Goal: Task Accomplishment & Management: Manage account settings

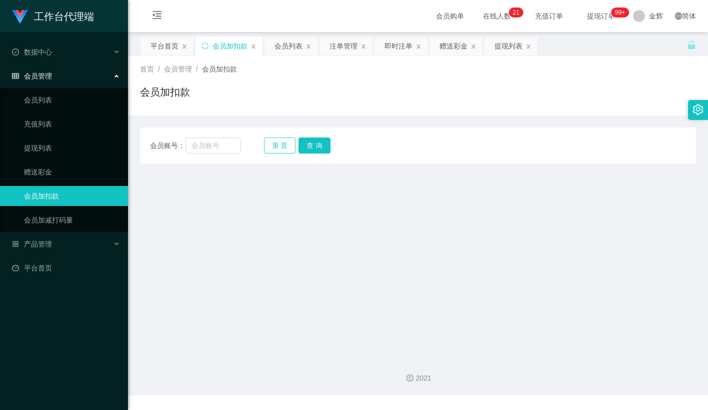
click at [289, 149] on button "重 置" at bounding box center [280, 145] width 32 height 16
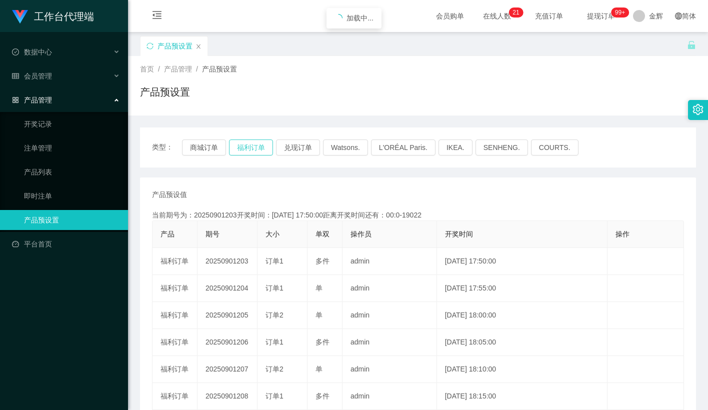
click at [257, 145] on button "福利订单" at bounding box center [251, 147] width 44 height 16
click at [263, 147] on button "福利订单" at bounding box center [251, 147] width 44 height 16
click at [269, 240] on th "大小" at bounding box center [282, 234] width 50 height 27
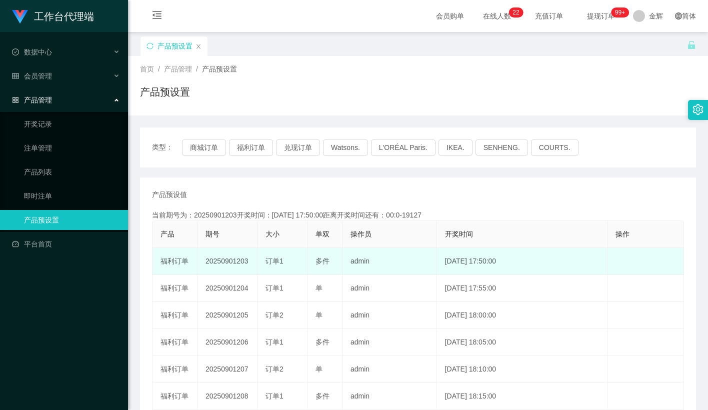
drag, startPoint x: 273, startPoint y: 256, endPoint x: 290, endPoint y: 264, distance: 18.1
click at [290, 264] on div "订单1" at bounding box center [281, 261] width 33 height 10
click at [270, 257] on span "订单1" at bounding box center [274, 261] width 18 height 8
drag, startPoint x: 246, startPoint y: 258, endPoint x: 277, endPoint y: 263, distance: 31.8
click at [262, 261] on tr "福利订单 20250901203 订单1 多件 admin 2025-09-01 17:50:00 编 辑 限制投注" at bounding box center [417, 261] width 531 height 27
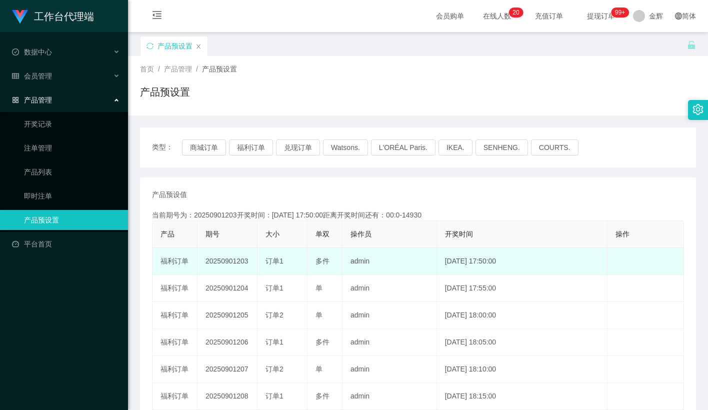
drag, startPoint x: 240, startPoint y: 261, endPoint x: 520, endPoint y: 254, distance: 280.1
click at [520, 254] on tr "福利订单 20250901203 订单1 多件 admin 2025-09-01 17:50:00 编 辑 限制投注" at bounding box center [417, 261] width 531 height 27
click at [297, 249] on td "订单1" at bounding box center [282, 261] width 50 height 27
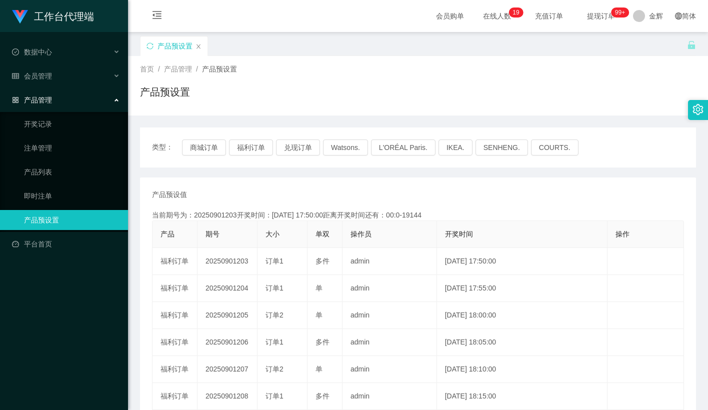
click at [392, 86] on div "产品预设置" at bounding box center [418, 95] width 556 height 23
click at [278, 96] on div "产品预设置" at bounding box center [418, 95] width 556 height 23
click at [259, 157] on div "类型： 商城订单 福利订单 兑现订单 Watsons. L'ORÉAL Paris. IKEA. SENHENG. COURTS." at bounding box center [418, 147] width 556 height 40
click at [260, 144] on button "福利订单" at bounding box center [251, 147] width 44 height 16
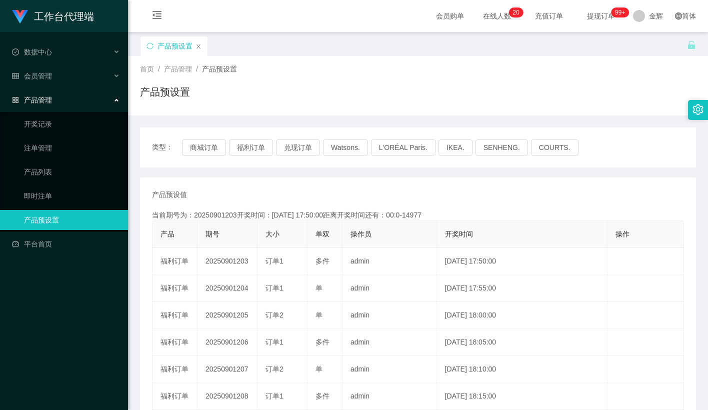
click at [356, 90] on div "产品预设置" at bounding box center [418, 95] width 556 height 23
click at [253, 148] on button "福利订单" at bounding box center [251, 147] width 44 height 16
click at [571, 103] on div "产品预设置" at bounding box center [418, 95] width 556 height 23
click at [48, 75] on span "会员管理" at bounding box center [32, 76] width 40 height 8
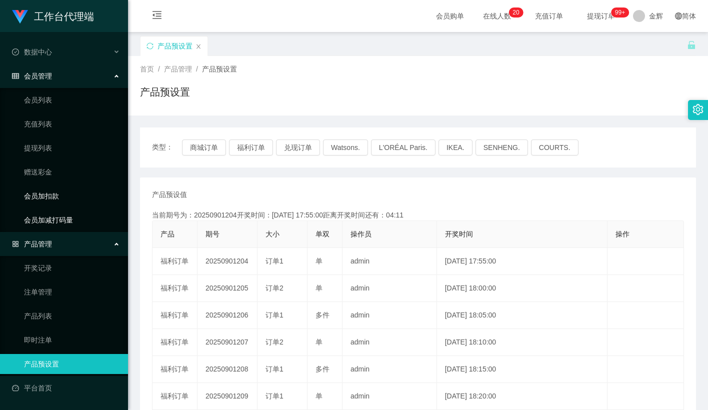
click at [50, 195] on link "会员加扣款" at bounding box center [72, 196] width 96 height 20
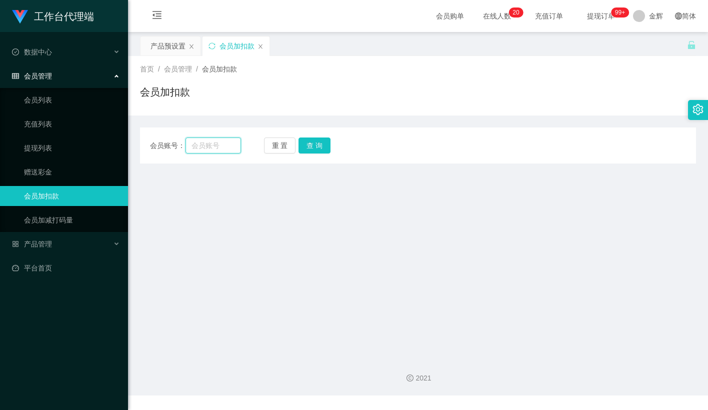
click at [203, 146] on input "text" at bounding box center [212, 145] width 55 height 16
type input "92991565"
click at [310, 141] on button "查 询" at bounding box center [314, 145] width 32 height 16
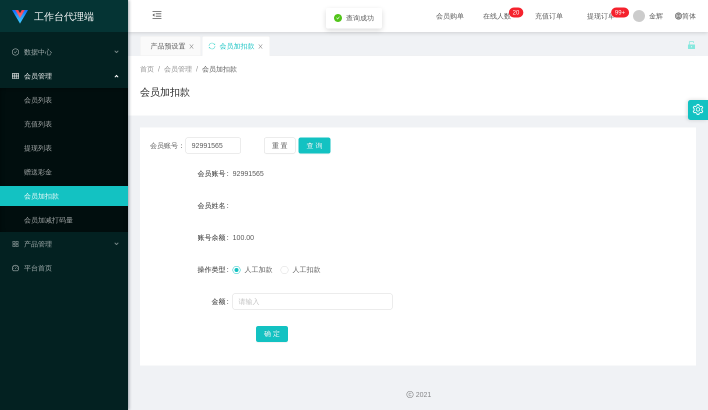
click at [336, 236] on div "100.00" at bounding box center [394, 237] width 324 height 20
click at [55, 246] on div "产品管理" at bounding box center [64, 244] width 128 height 20
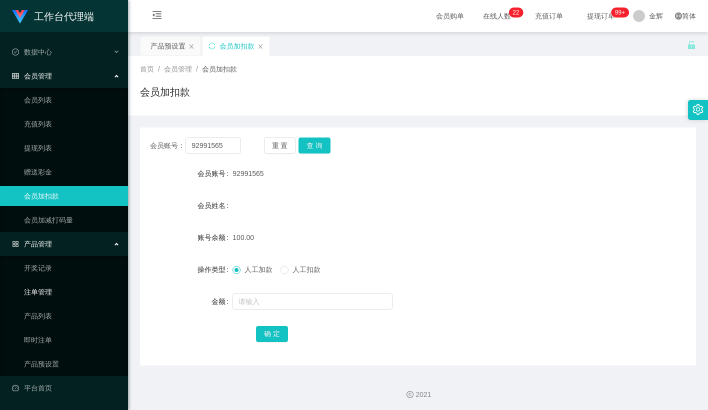
click at [44, 287] on link "注单管理" at bounding box center [72, 292] width 96 height 20
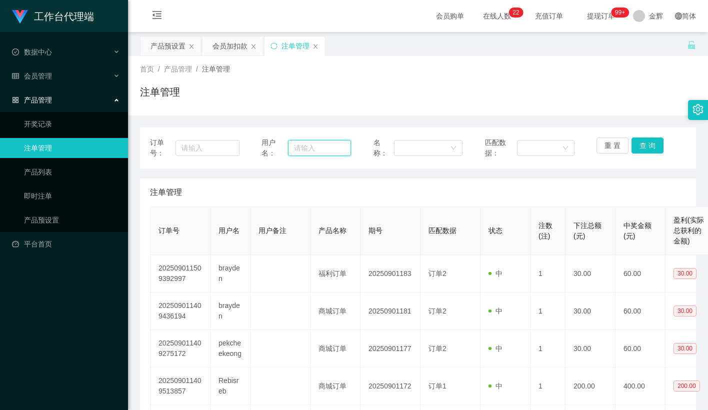
click at [311, 148] on input "text" at bounding box center [319, 148] width 63 height 16
click at [219, 147] on input "text" at bounding box center [206, 148] width 63 height 16
click at [318, 149] on input "text" at bounding box center [319, 148] width 63 height 16
paste input "92991565"
type input "92991565"
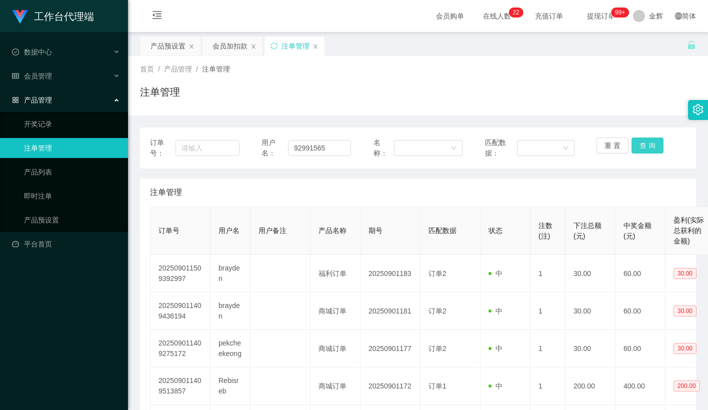
click at [651, 141] on button "查 询" at bounding box center [647, 145] width 32 height 16
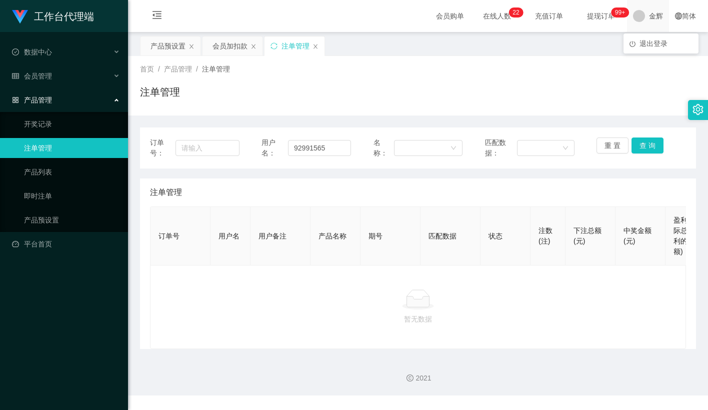
click at [649, 15] on span "金辉" at bounding box center [656, 16] width 14 height 32
click at [664, 51] on div "产品预设置 会员加扣款 注单管理" at bounding box center [413, 53] width 547 height 34
click at [651, 47] on span "退出登录" at bounding box center [653, 43] width 28 height 8
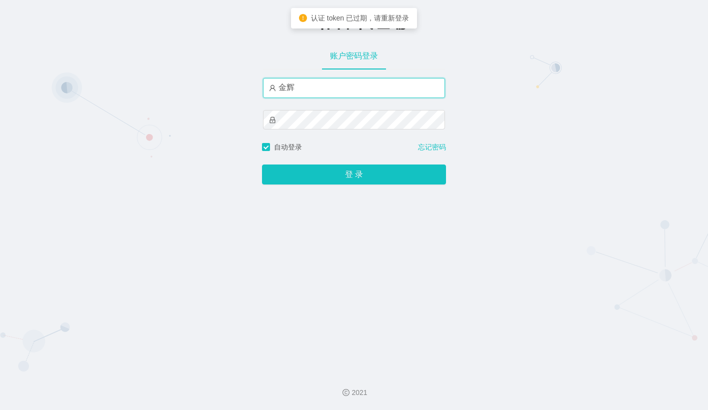
drag, startPoint x: 342, startPoint y: 87, endPoint x: 342, endPoint y: 93, distance: 6.5
click at [342, 87] on input "金辉" at bounding box center [354, 88] width 182 height 20
type input "admin"
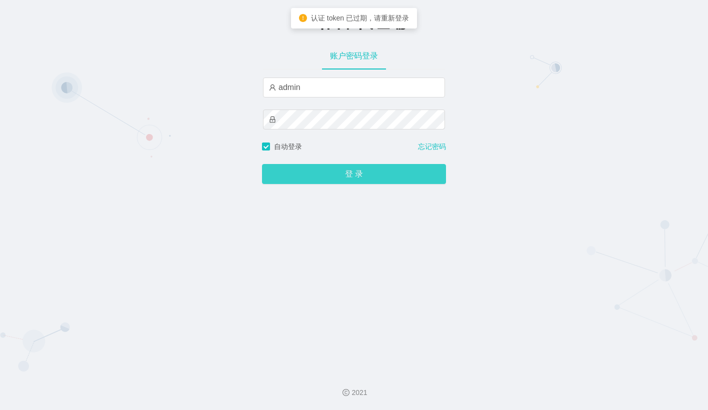
click at [327, 178] on button "登 录" at bounding box center [354, 174] width 184 height 20
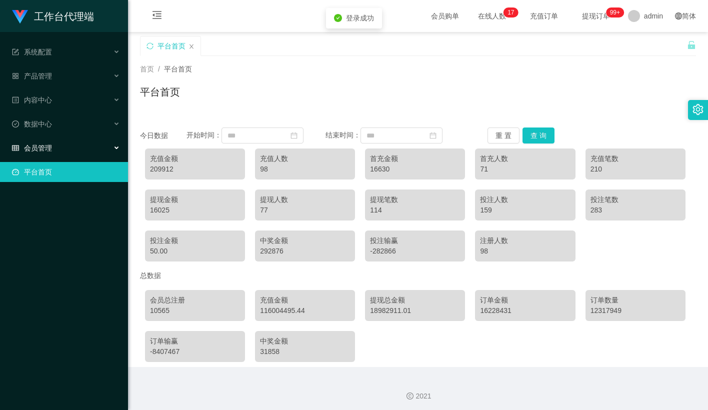
click at [49, 144] on span "会员管理" at bounding box center [32, 148] width 40 height 8
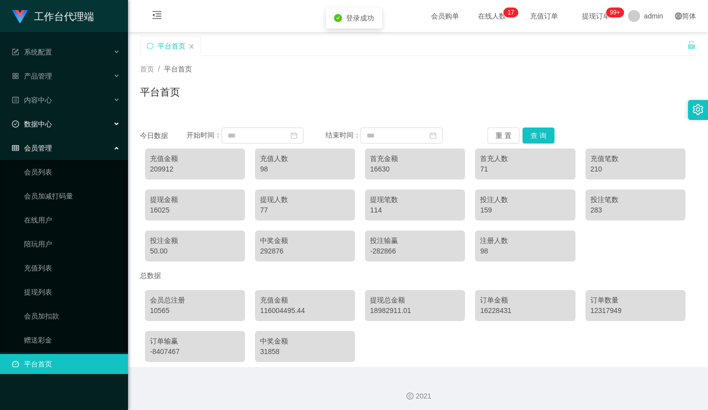
click at [54, 126] on div "数据中心" at bounding box center [64, 124] width 128 height 20
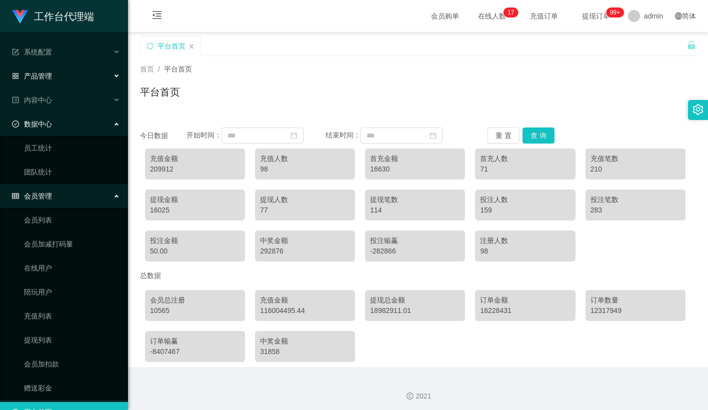
click at [55, 67] on div "产品管理" at bounding box center [64, 76] width 128 height 20
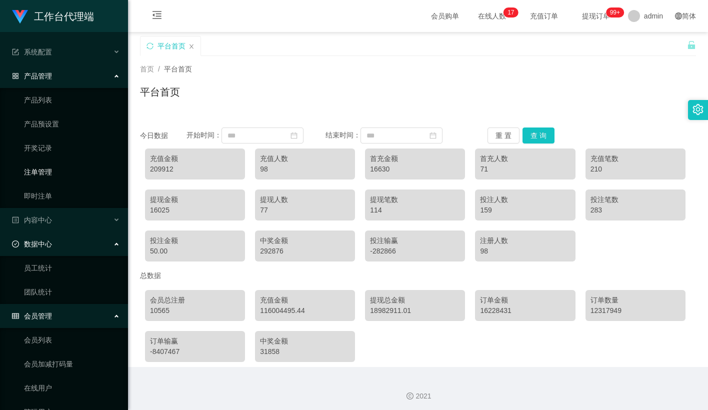
click at [47, 170] on link "注单管理" at bounding box center [72, 172] width 96 height 20
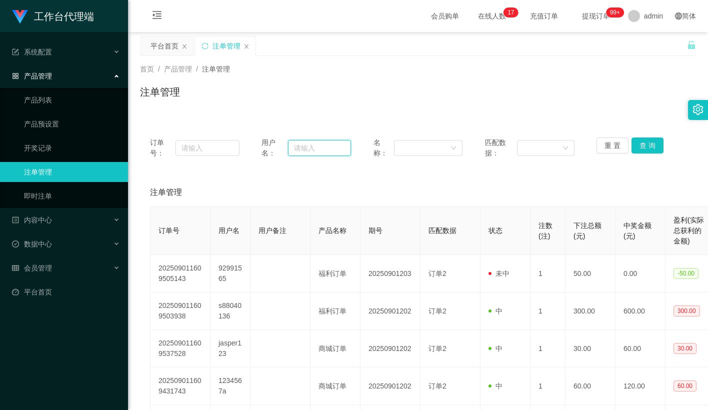
drag, startPoint x: 330, startPoint y: 144, endPoint x: 359, endPoint y: 147, distance: 29.2
click at [330, 144] on input "text" at bounding box center [319, 148] width 63 height 16
paste input "92991565"
type input "92991565"
click at [639, 139] on button "查 询" at bounding box center [647, 145] width 32 height 16
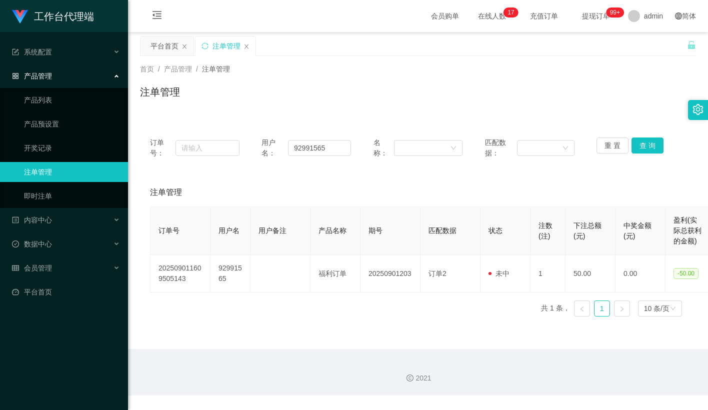
click at [630, 180] on div "注单管理" at bounding box center [418, 192] width 536 height 28
click at [57, 78] on div "产品管理" at bounding box center [64, 76] width 128 height 20
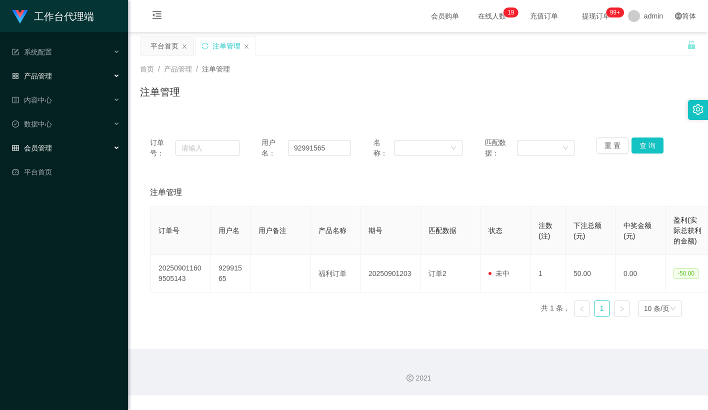
click at [60, 142] on div "会员管理" at bounding box center [64, 148] width 128 height 20
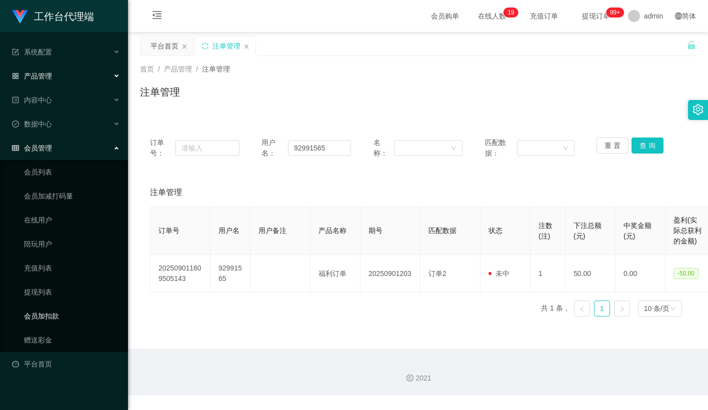
click at [60, 306] on link "会员加扣款" at bounding box center [72, 316] width 96 height 20
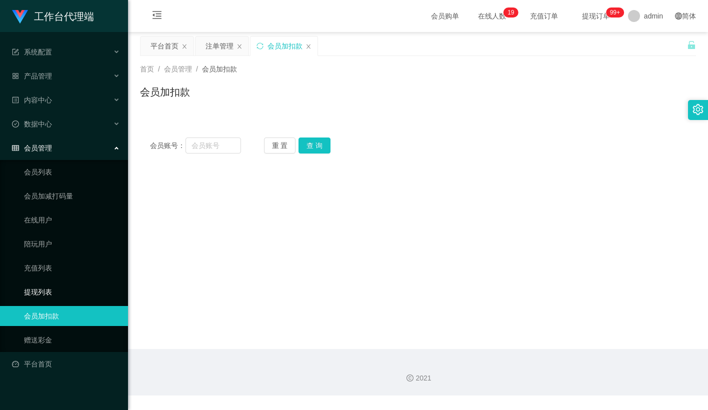
click at [48, 282] on link "提现列表" at bounding box center [72, 292] width 96 height 20
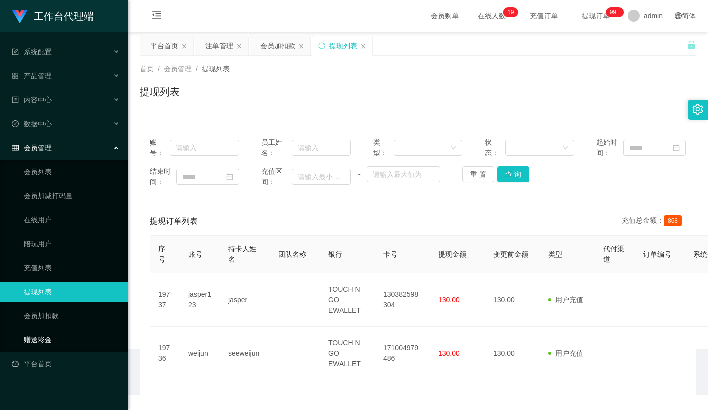
click at [58, 330] on link "赠送彩金" at bounding box center [72, 340] width 96 height 20
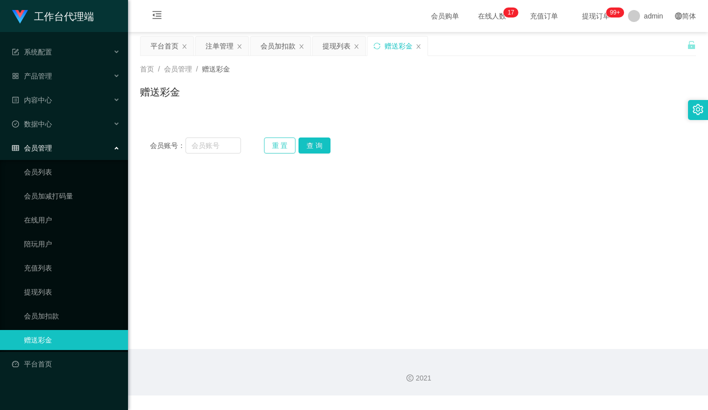
click at [275, 147] on button "重 置" at bounding box center [280, 145] width 32 height 16
click at [219, 145] on input "text" at bounding box center [212, 145] width 55 height 16
paste input "92991565"
type input "92991565"
drag, startPoint x: 322, startPoint y: 141, endPoint x: 315, endPoint y: 164, distance: 24.2
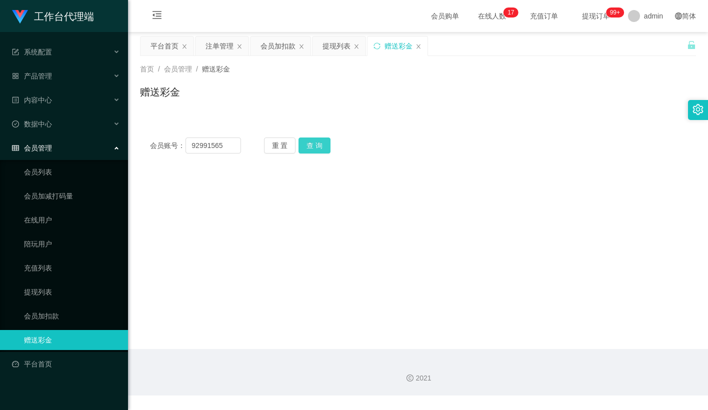
click at [322, 141] on button "查 询" at bounding box center [314, 145] width 32 height 16
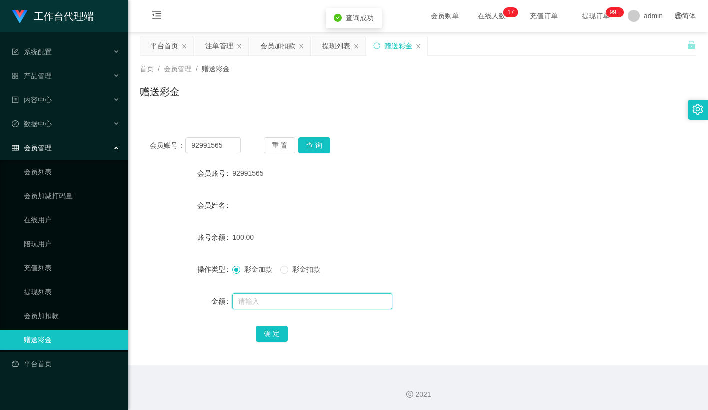
click at [263, 297] on input "text" at bounding box center [312, 301] width 160 height 16
type input "50"
click at [265, 336] on button "确 定" at bounding box center [272, 334] width 32 height 16
click at [431, 202] on div "会员姓名" at bounding box center [418, 205] width 556 height 20
click at [535, 137] on div "会员账号： 92991565 重 置 查 询" at bounding box center [418, 145] width 556 height 16
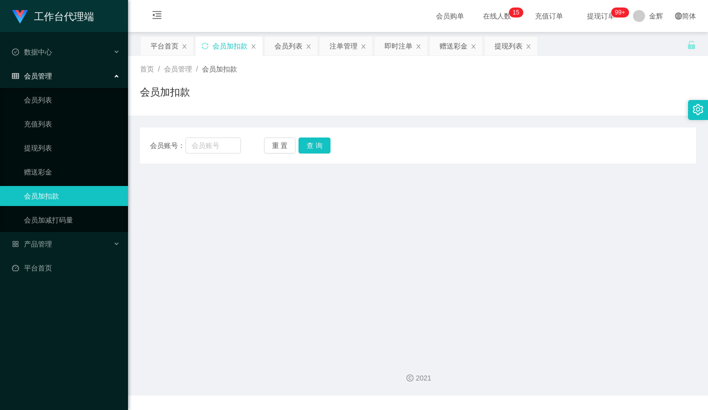
drag, startPoint x: 282, startPoint y: 153, endPoint x: 219, endPoint y: 149, distance: 63.2
click at [282, 153] on div "会员账号： 重 置 查 询 会员账号 brayden 会员姓名 账号余额 100.00 操作类型 人工加款 人工扣款 金额 确 定" at bounding box center [418, 145] width 556 height 36
click at [217, 149] on input "text" at bounding box center [212, 145] width 55 height 16
paste input "66726672"
type input "66726672"
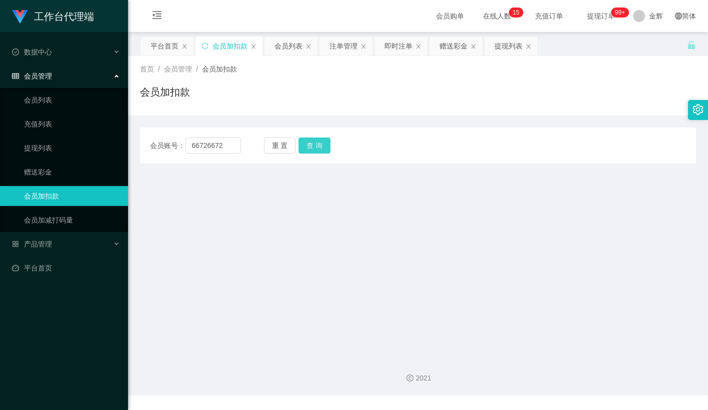
click at [305, 147] on button "查 询" at bounding box center [314, 145] width 32 height 16
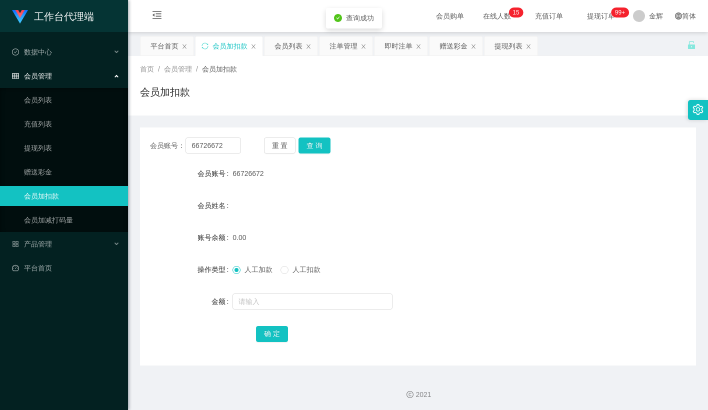
click at [274, 291] on form "会员账号 66726672 会员姓名 账号余额 0.00 操作类型 人工加款 人工扣款 金额 确 定" at bounding box center [418, 253] width 556 height 180
click at [273, 295] on input "text" at bounding box center [312, 301] width 160 height 16
click at [273, 299] on input "text" at bounding box center [312, 301] width 160 height 16
type input "100"
click at [278, 333] on button "确 定" at bounding box center [272, 334] width 32 height 16
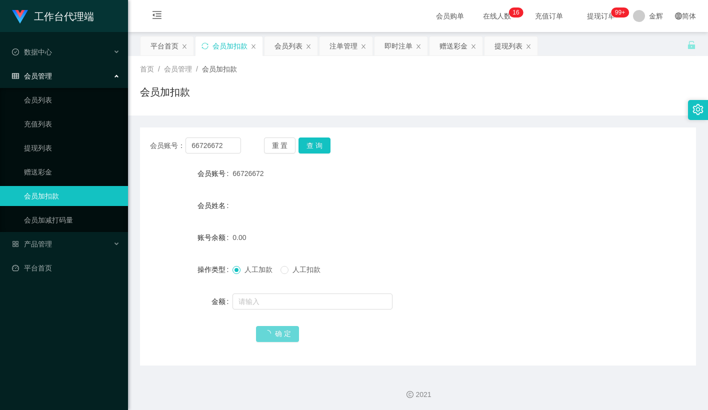
click at [418, 230] on div "0.00" at bounding box center [394, 237] width 324 height 20
click at [276, 141] on button "重 置" at bounding box center [280, 145] width 32 height 16
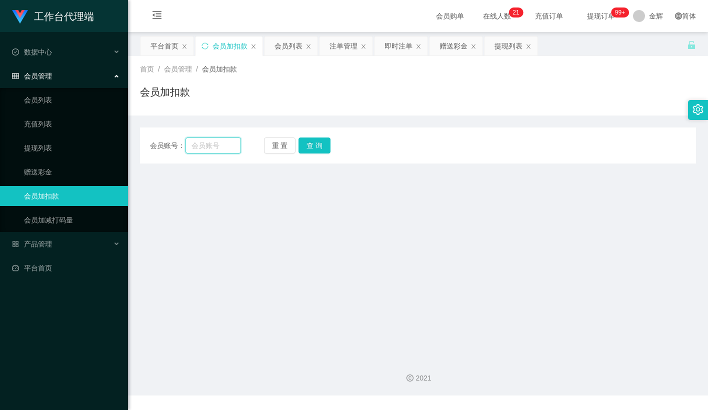
click at [222, 143] on input "text" at bounding box center [212, 145] width 55 height 16
paste input "66726672"
type input "66726672"
click at [319, 139] on button "查 询" at bounding box center [314, 145] width 32 height 16
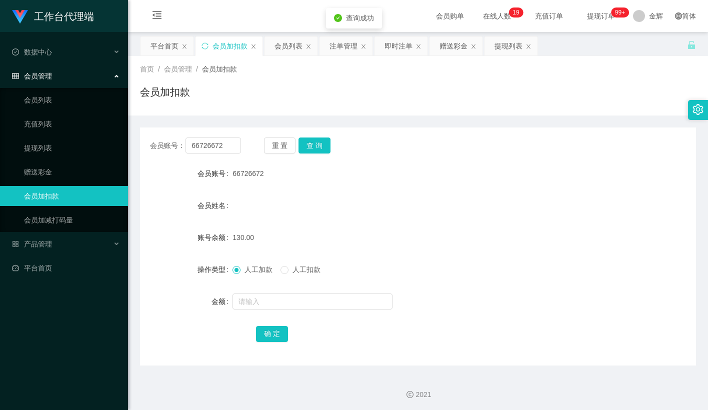
click at [303, 272] on span "人工扣款" at bounding box center [306, 269] width 36 height 8
click at [283, 293] on input "text" at bounding box center [312, 301] width 160 height 16
type input "130"
click at [274, 333] on button "确 定" at bounding box center [272, 334] width 32 height 16
drag, startPoint x: 438, startPoint y: 177, endPoint x: 478, endPoint y: 148, distance: 49.1
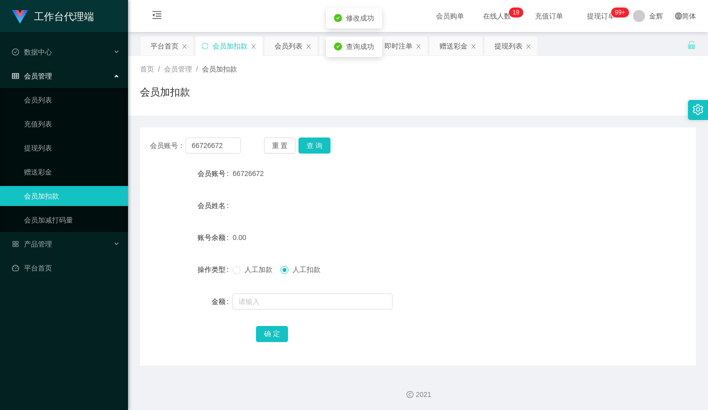
click at [440, 176] on div "66726672" at bounding box center [394, 173] width 324 height 20
